Goal: Check status: Check status

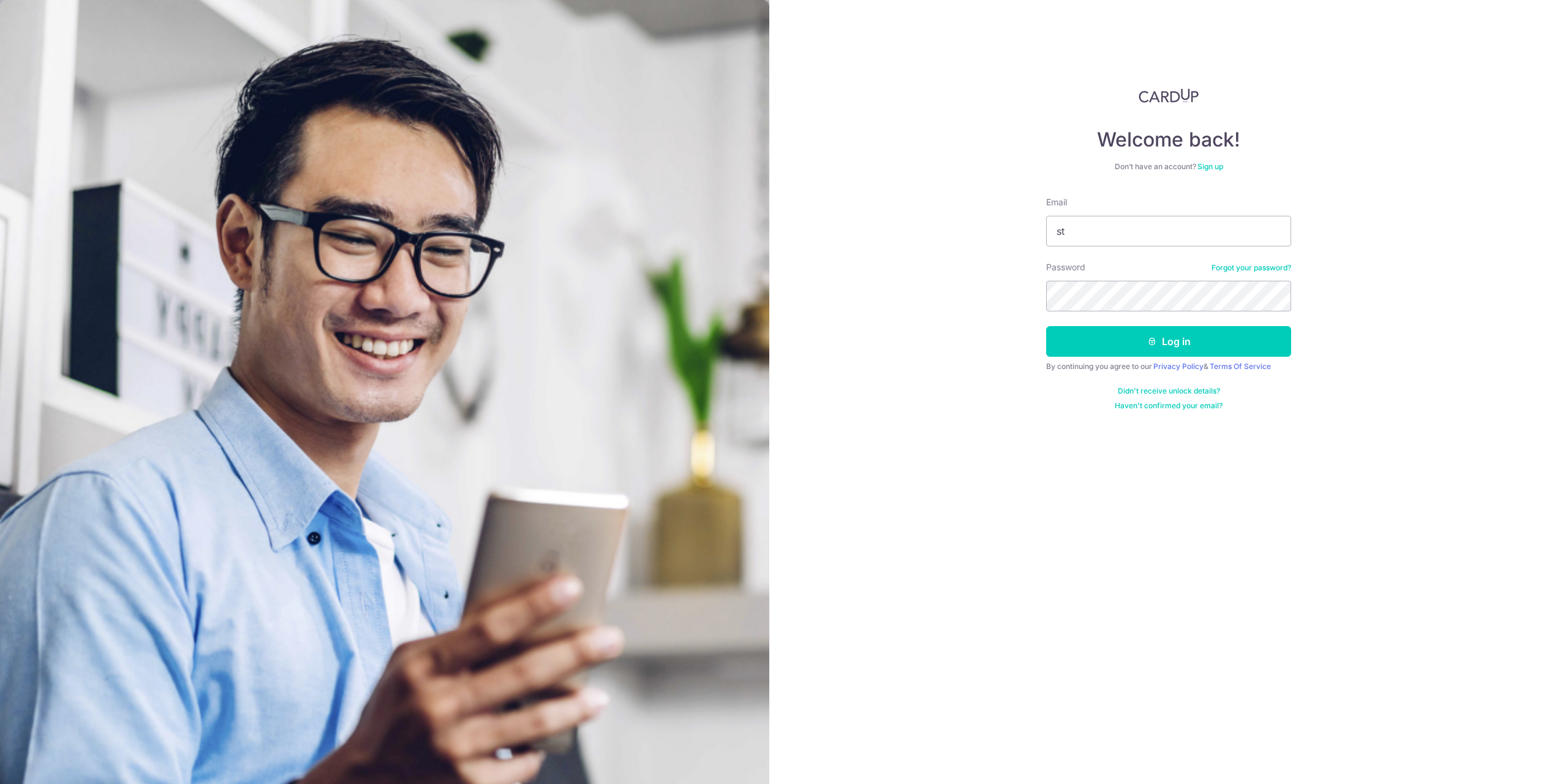
type input "[EMAIL_ADDRESS][DOMAIN_NAME]"
click at [1047, 326] on button "Log in" at bounding box center [1169, 341] width 245 height 31
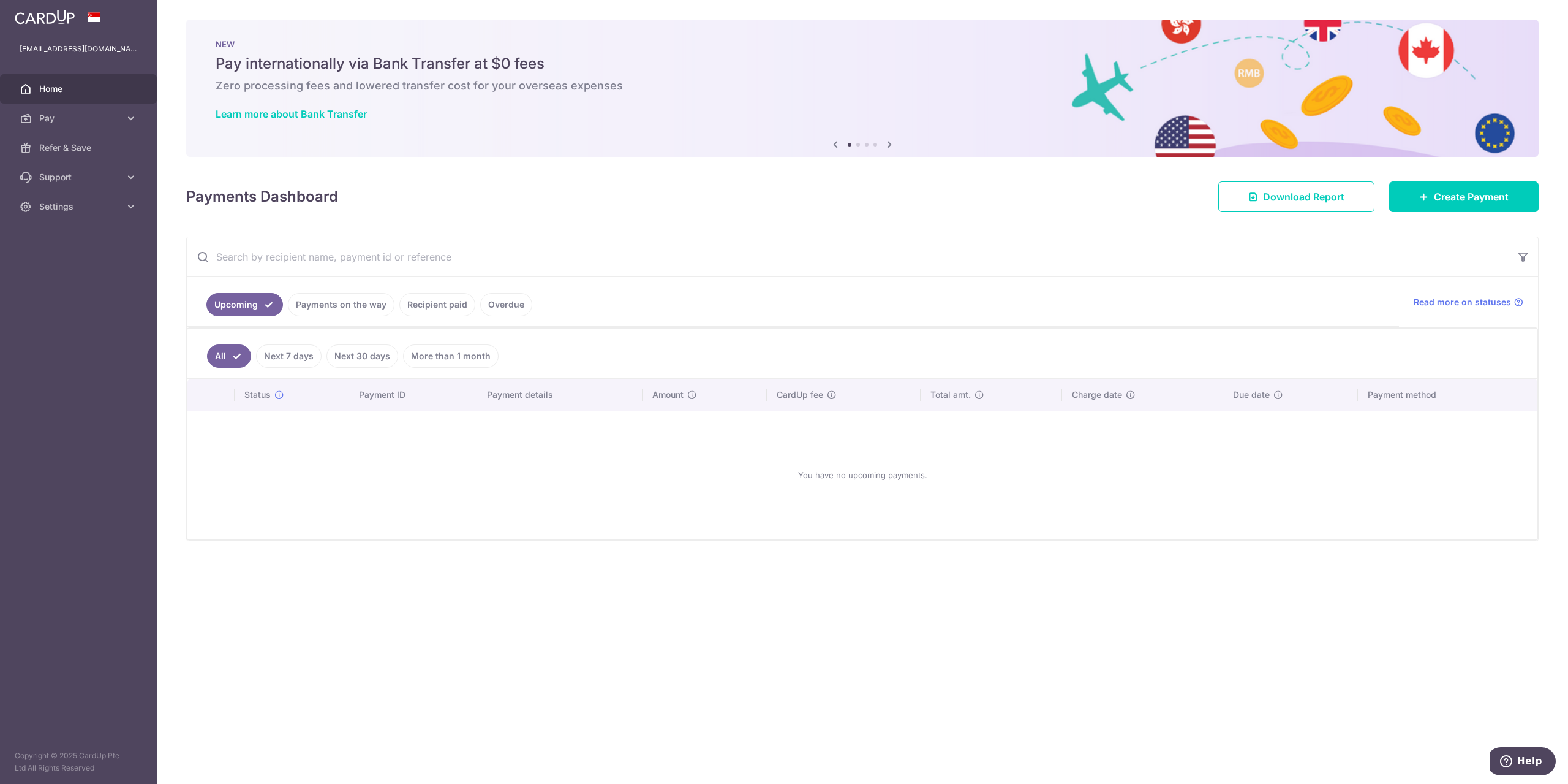
click at [408, 302] on link "Recipient paid" at bounding box center [437, 304] width 76 height 24
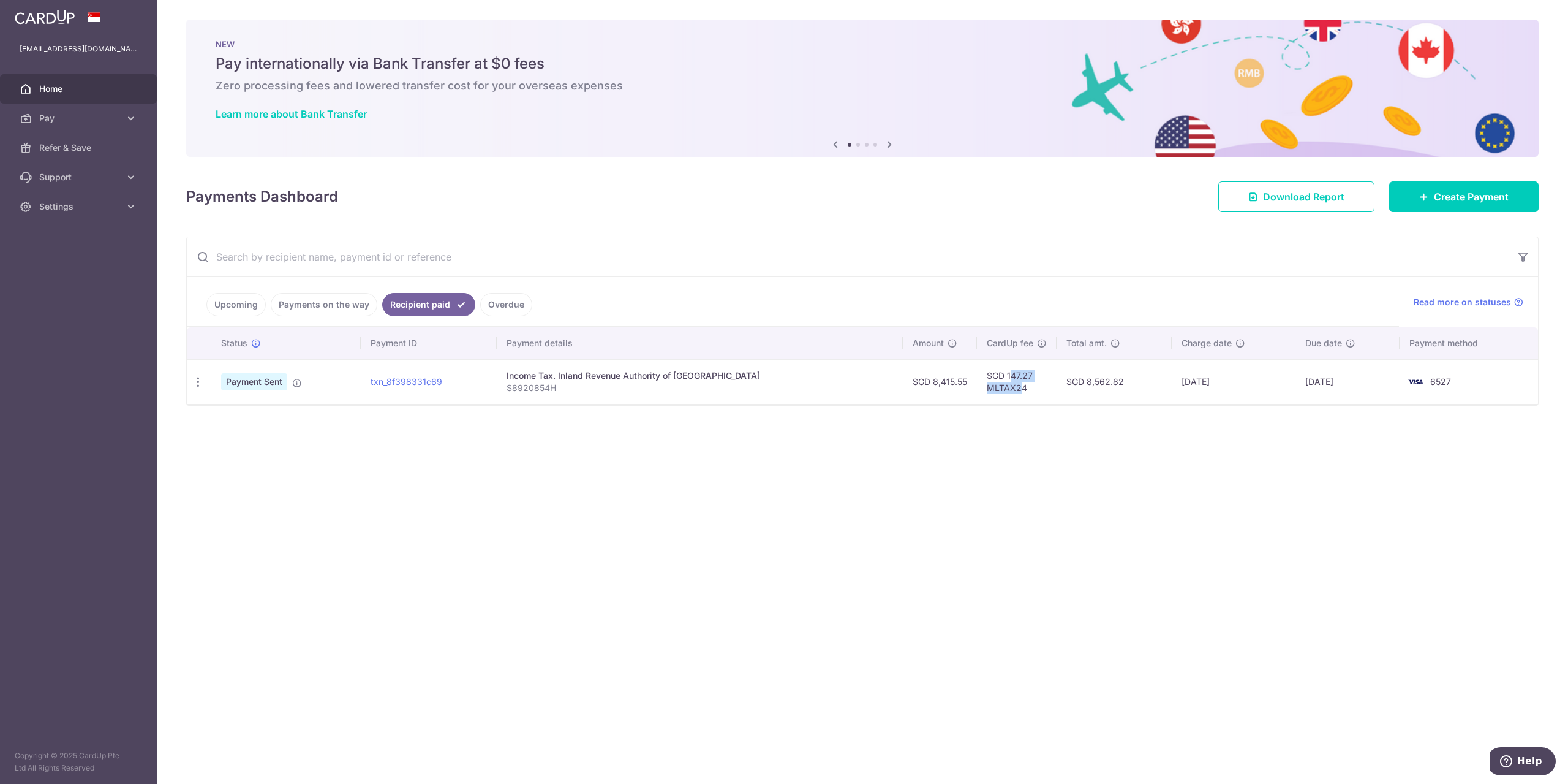
drag, startPoint x: 982, startPoint y: 387, endPoint x: 996, endPoint y: 392, distance: 14.9
click at [996, 392] on td "SGD 147.27 MLTAX24" at bounding box center [1016, 381] width 80 height 45
click at [1023, 388] on td "SGD 147.27 MLTAX24" at bounding box center [1016, 381] width 80 height 45
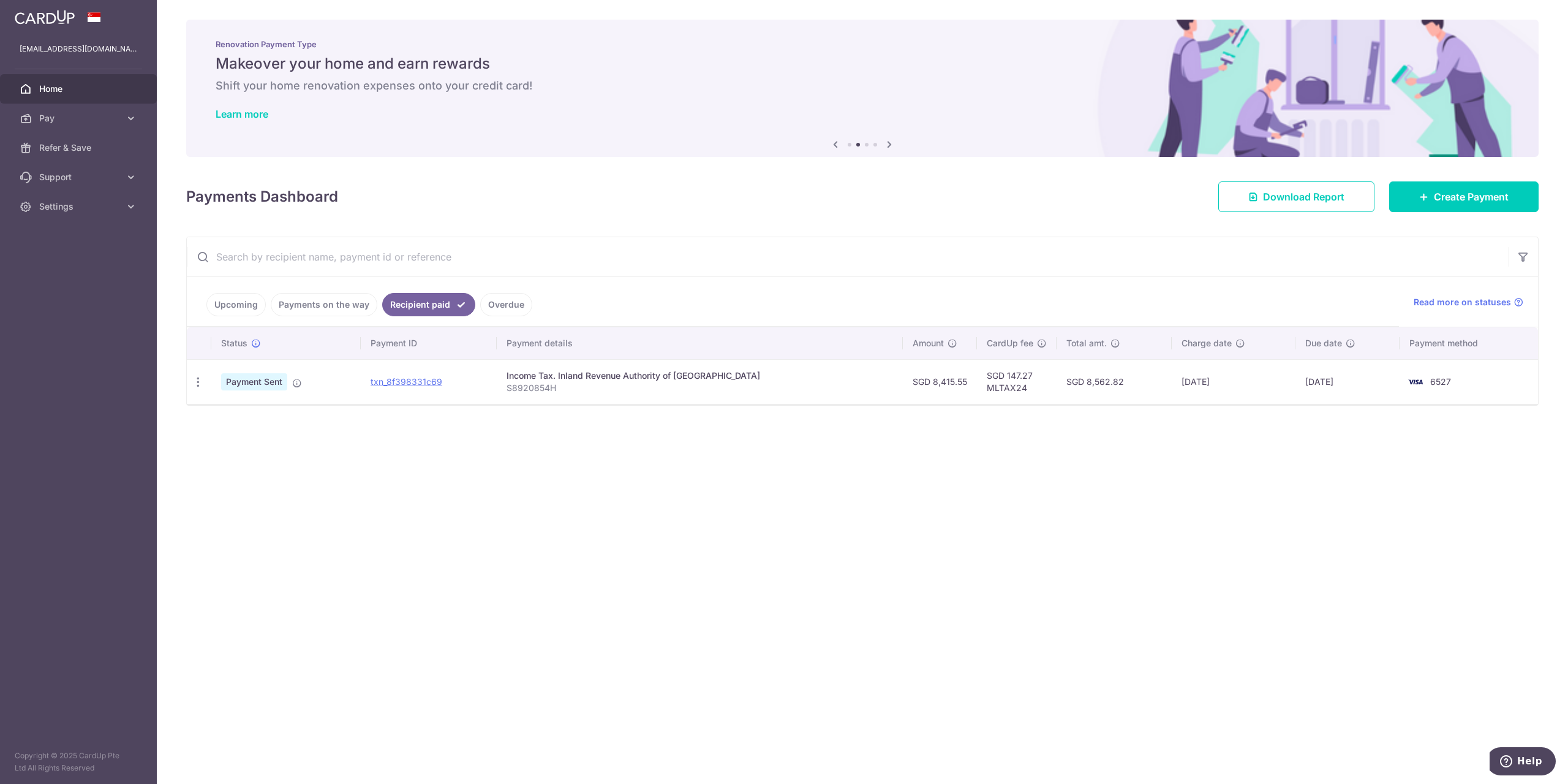
click at [234, 302] on link "Upcoming" at bounding box center [235, 304] width 59 height 24
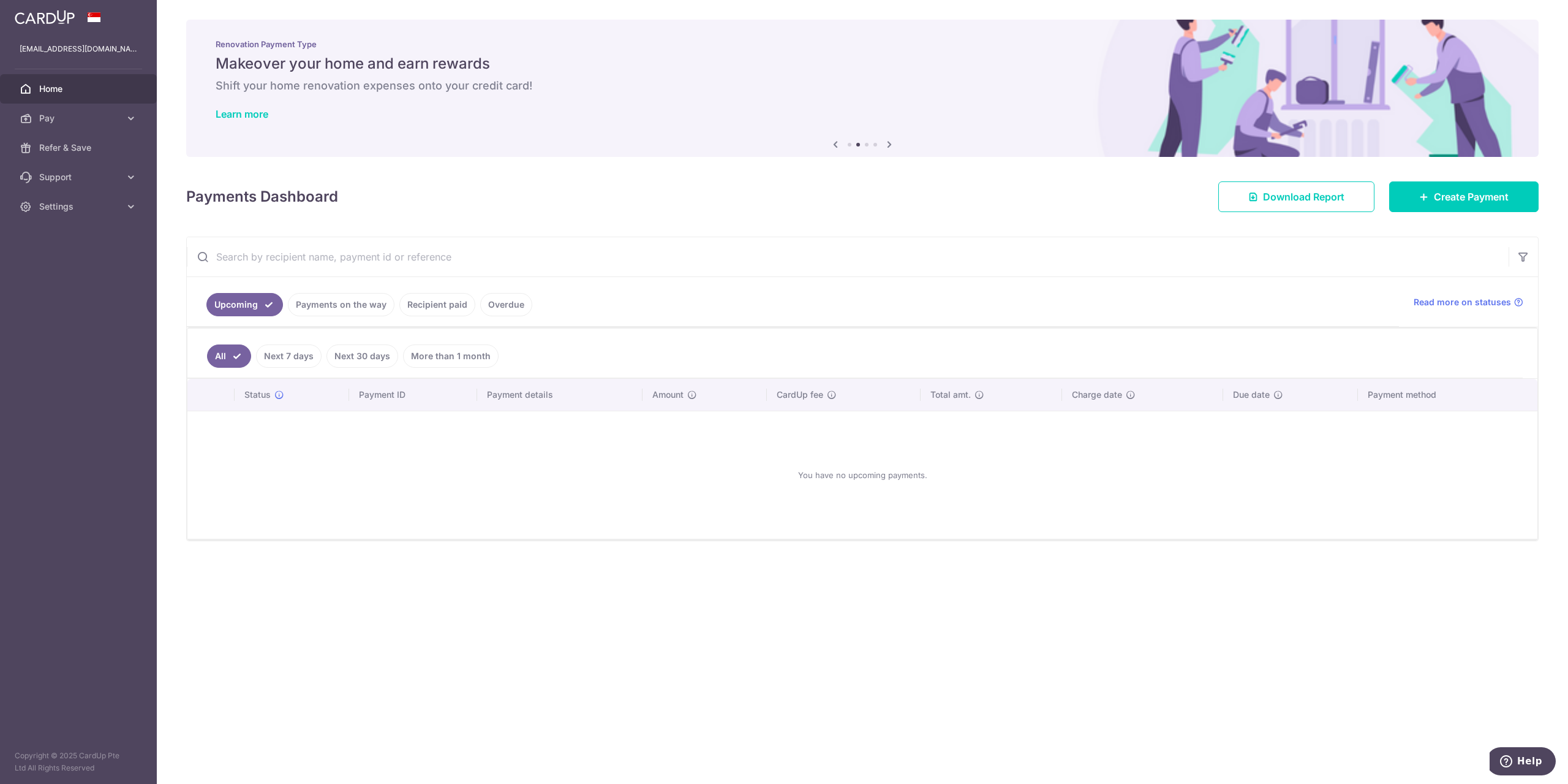
click at [321, 305] on link "Payments on the way" at bounding box center [341, 304] width 106 height 24
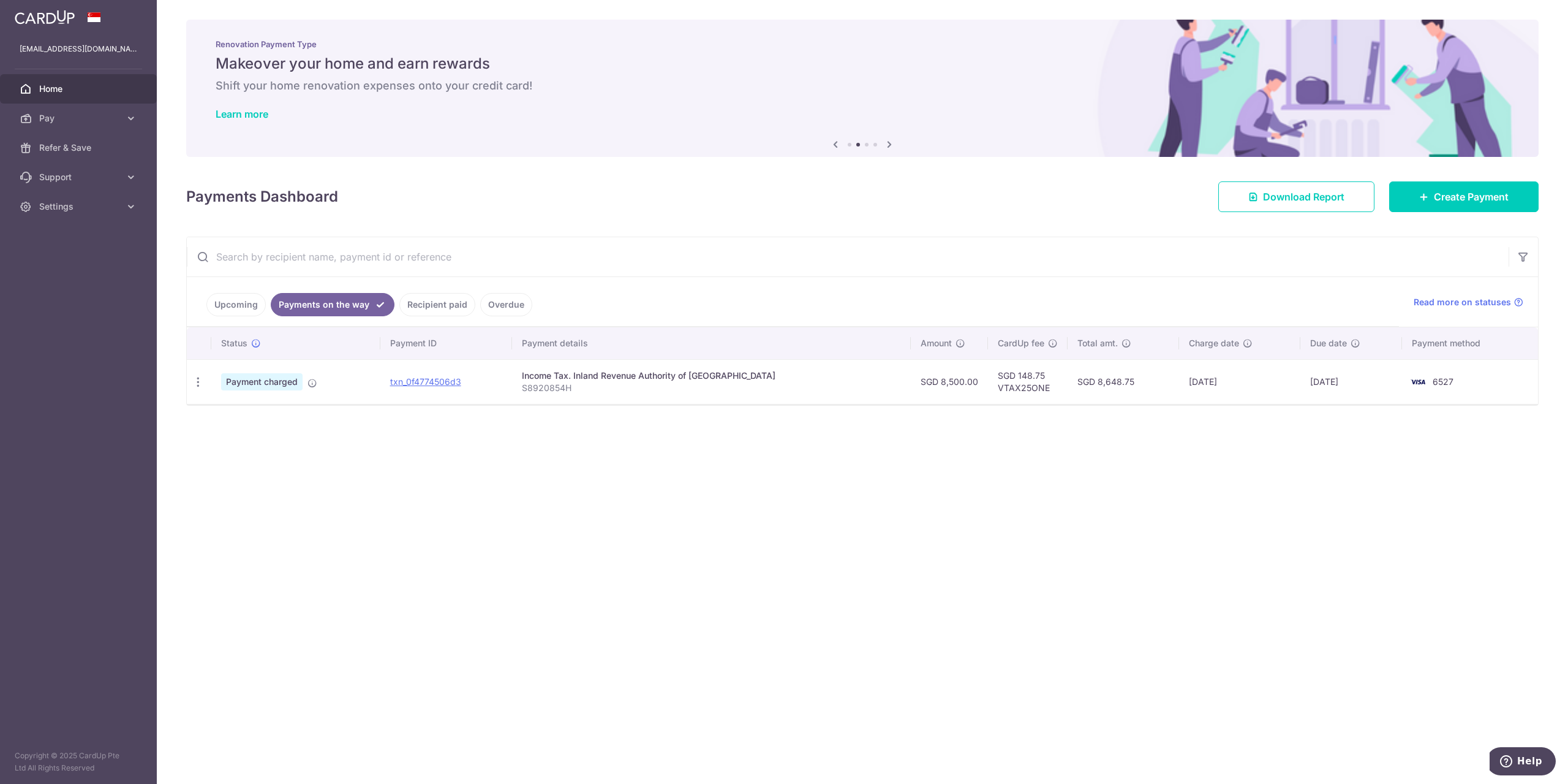
drag, startPoint x: 1044, startPoint y: 378, endPoint x: 1176, endPoint y: 383, distance: 132.1
click at [1136, 383] on tr "PDF Receipt Payment charged txn_0f4774506d3 Income Tax. Inland Revenue Authorit…" at bounding box center [863, 381] width 1352 height 45
click at [1179, 383] on td "[DATE]" at bounding box center [1240, 381] width 121 height 45
drag, startPoint x: 1166, startPoint y: 380, endPoint x: 1227, endPoint y: 383, distance: 61.1
click at [1227, 383] on td "[DATE]" at bounding box center [1240, 381] width 121 height 45
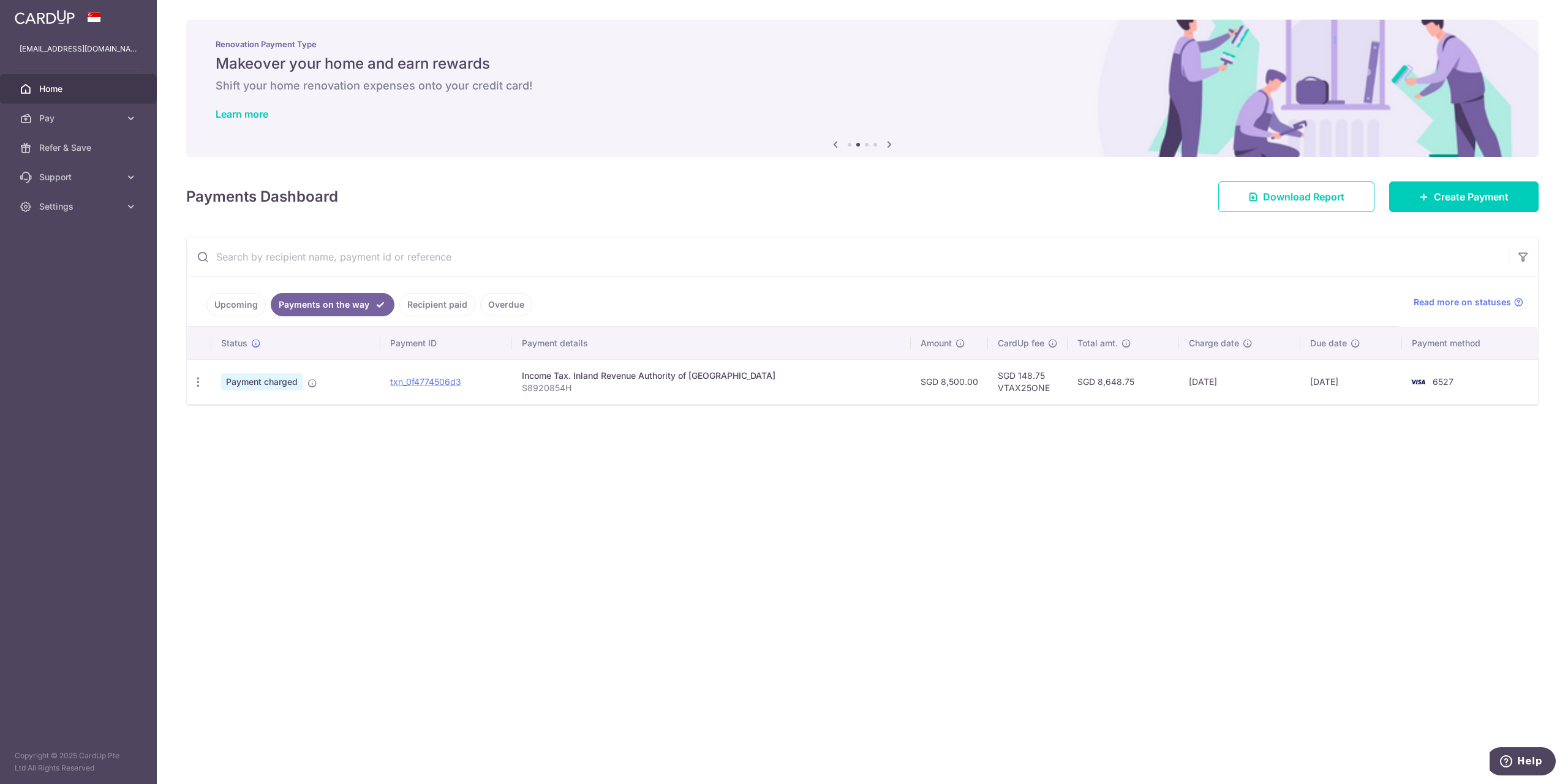
drag, startPoint x: 1232, startPoint y: 383, endPoint x: 1245, endPoint y: 383, distance: 13.0
click at [1233, 383] on td "[DATE]" at bounding box center [1240, 381] width 121 height 45
click at [1249, 387] on td "[DATE]" at bounding box center [1240, 381] width 121 height 45
